Goal: Use online tool/utility: Utilize a website feature to perform a specific function

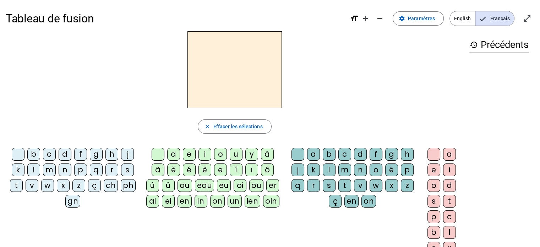
click at [169, 151] on div "a" at bounding box center [173, 154] width 13 height 13
click at [32, 169] on div "l" at bounding box center [33, 169] width 13 height 13
click at [47, 169] on div "m" at bounding box center [49, 169] width 13 height 13
click at [124, 169] on div "s" at bounding box center [127, 169] width 13 height 13
click at [111, 169] on div "r" at bounding box center [112, 169] width 13 height 13
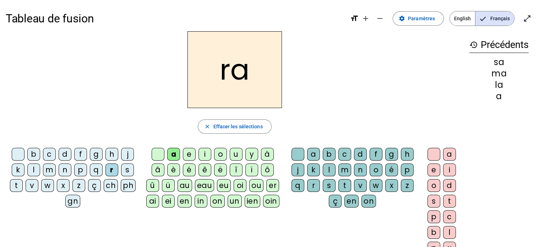
click at [78, 169] on div "p" at bounding box center [80, 169] width 13 height 13
click at [405, 170] on div "p" at bounding box center [407, 169] width 13 height 13
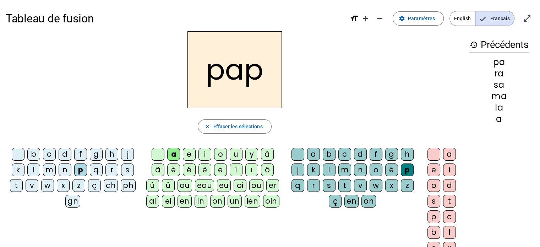
click at [448, 154] on div "a" at bounding box center [449, 154] width 13 height 13
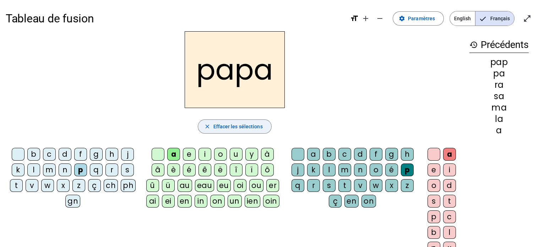
click at [207, 122] on span "button" at bounding box center [234, 126] width 73 height 17
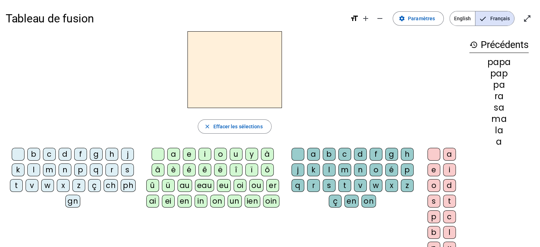
click at [188, 153] on div "e" at bounding box center [189, 154] width 13 height 13
click at [30, 167] on div "l" at bounding box center [33, 169] width 13 height 13
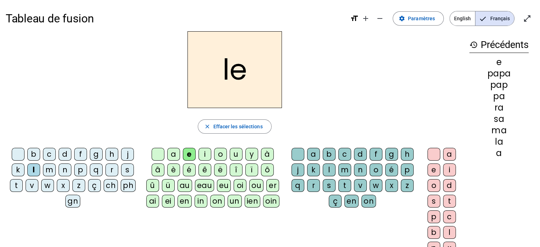
click at [123, 152] on div "j" at bounding box center [127, 154] width 13 height 13
click at [61, 153] on div "d" at bounding box center [65, 154] width 13 height 13
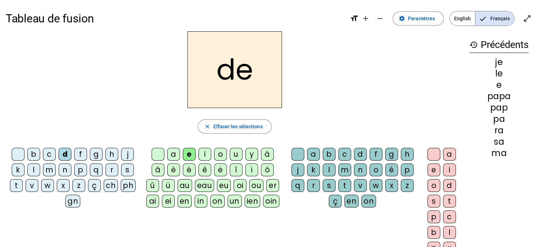
click at [44, 153] on div "c" at bounding box center [49, 154] width 13 height 13
click at [79, 171] on div "p" at bounding box center [80, 169] width 13 height 13
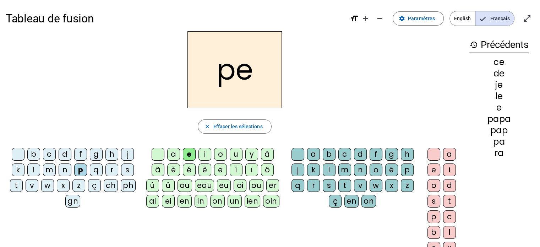
click at [16, 186] on div "t" at bounding box center [16, 185] width 13 height 13
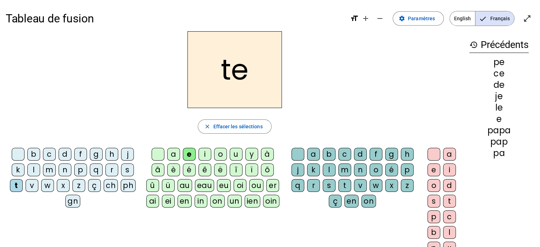
click at [31, 185] on div "v" at bounding box center [32, 185] width 13 height 13
click at [218, 152] on div "o" at bounding box center [220, 154] width 13 height 13
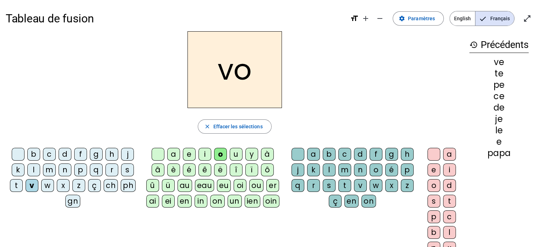
click at [173, 152] on div "a" at bounding box center [173, 154] width 13 height 13
click at [202, 153] on div "i" at bounding box center [205, 154] width 13 height 13
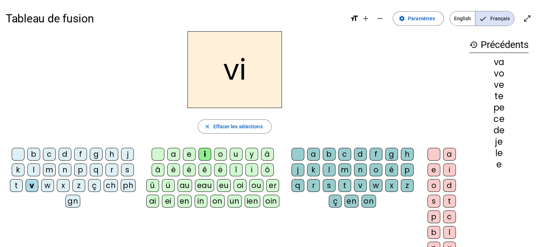
click at [236, 153] on div "u" at bounding box center [236, 154] width 13 height 13
click at [32, 155] on div "b" at bounding box center [33, 154] width 13 height 13
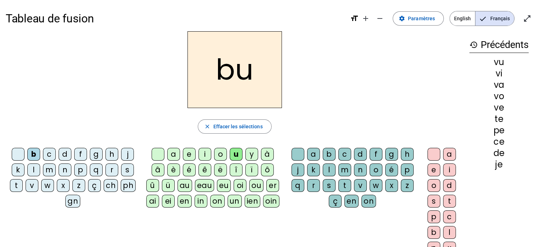
click at [61, 152] on div "d" at bounding box center [65, 154] width 13 height 13
click at [128, 153] on div "j" at bounding box center [127, 154] width 13 height 13
click at [191, 153] on div "e" at bounding box center [189, 154] width 13 height 13
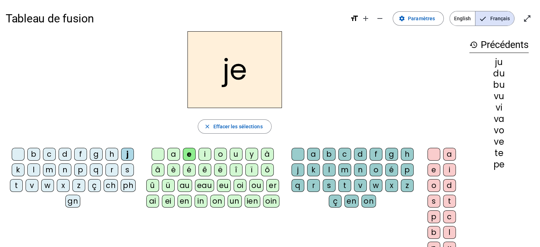
click at [172, 153] on div "a" at bounding box center [173, 154] width 13 height 13
click at [205, 155] on div "i" at bounding box center [205, 154] width 13 height 13
click at [236, 156] on div "u" at bounding box center [236, 154] width 13 height 13
click at [220, 153] on div "o" at bounding box center [220, 154] width 13 height 13
click at [47, 169] on div "m" at bounding box center [49, 169] width 13 height 13
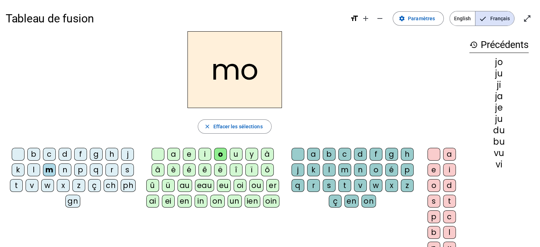
click at [203, 151] on div "i" at bounding box center [205, 154] width 13 height 13
click at [174, 152] on div "a" at bounding box center [173, 154] width 13 height 13
click at [189, 153] on div "e" at bounding box center [189, 154] width 13 height 13
click at [221, 155] on div "o" at bounding box center [220, 154] width 13 height 13
click at [235, 153] on div "u" at bounding box center [236, 154] width 13 height 13
